Goal: Information Seeking & Learning: Check status

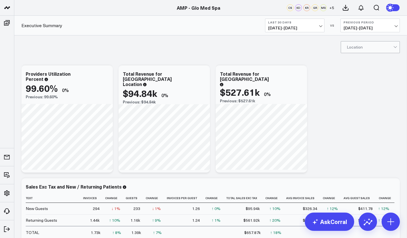
scroll to position [114, 0]
click at [49, 198] on link "AMP - Organization" at bounding box center [48, 200] width 69 height 15
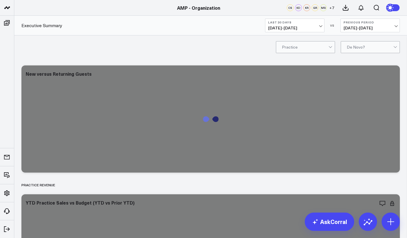
click at [319, 29] on span "07/15/25 - 08/13/25" at bounding box center [294, 28] width 53 height 5
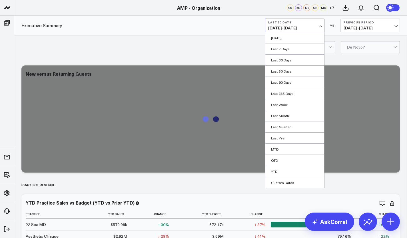
click at [298, 150] on link "MTD" at bounding box center [294, 149] width 59 height 11
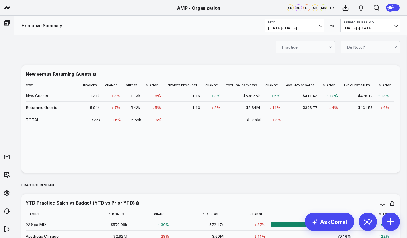
click at [363, 28] on span "07/19/25 - 07/31/25" at bounding box center [369, 28] width 53 height 5
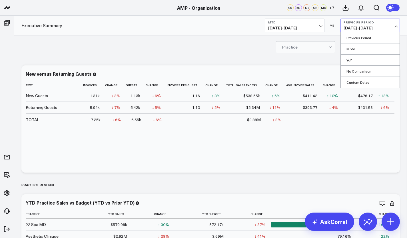
click at [360, 59] on link "YoY" at bounding box center [370, 60] width 59 height 11
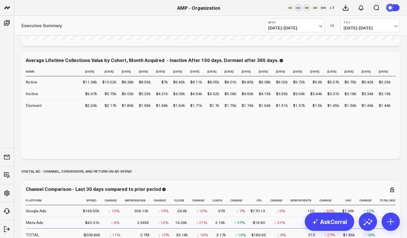
scroll to position [2794, 0]
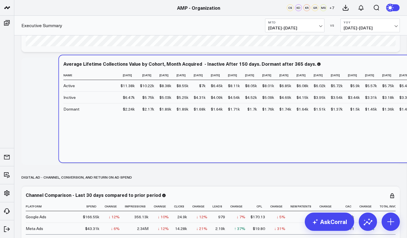
drag, startPoint x: 136, startPoint y: 159, endPoint x: 174, endPoint y: 156, distance: 37.5
click at [174, 156] on div "Average Lifetime Collections Value by Cohort, Month Acquired - Inactive After 1…" at bounding box center [248, 108] width 378 height 107
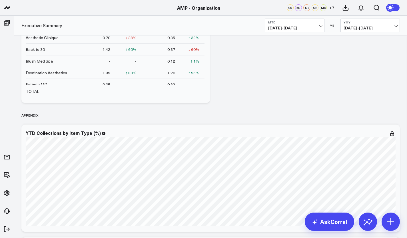
scroll to position [3150, 0]
